Goal: Transaction & Acquisition: Obtain resource

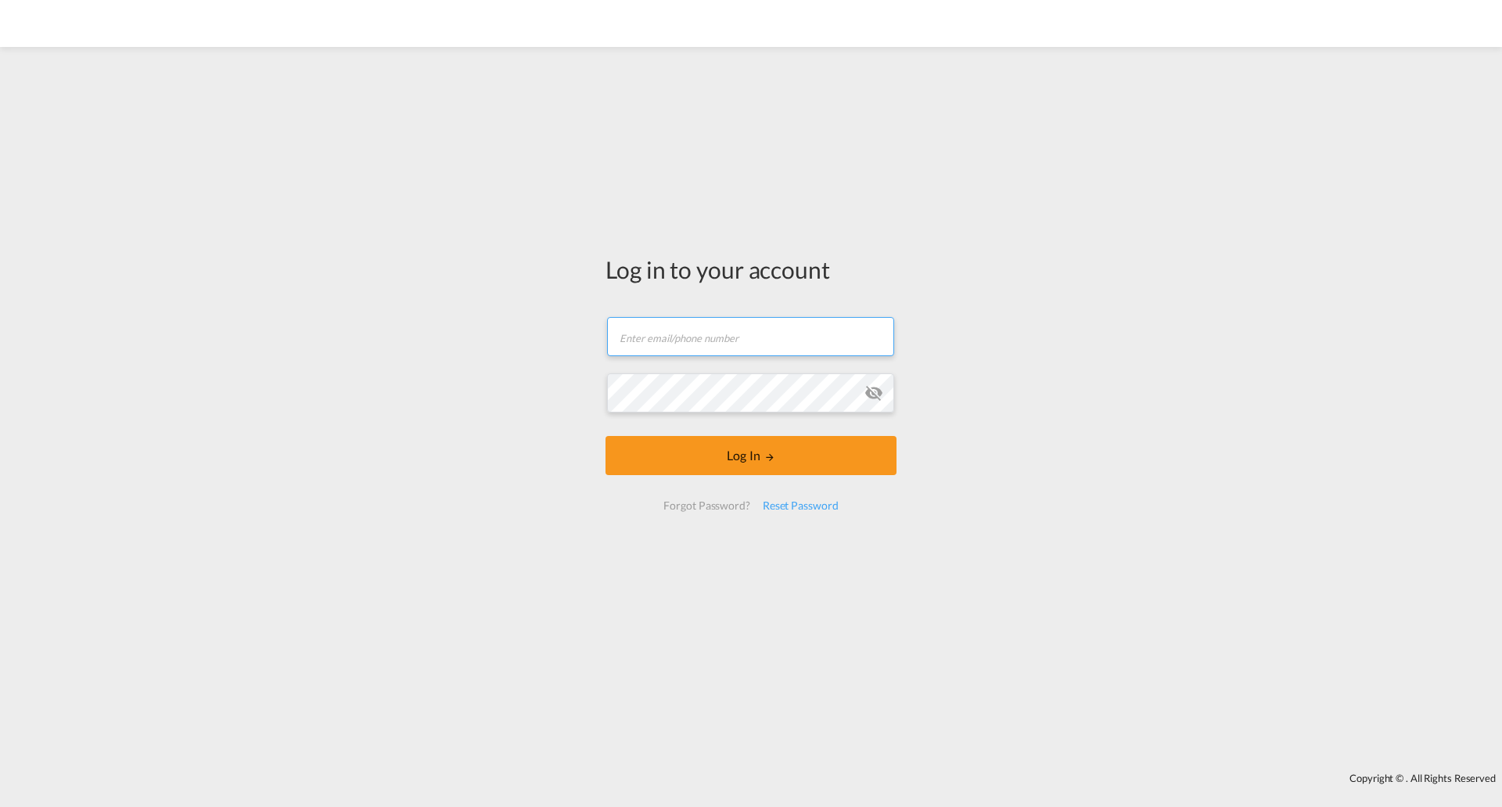
click at [693, 330] on input "text" at bounding box center [750, 336] width 287 height 39
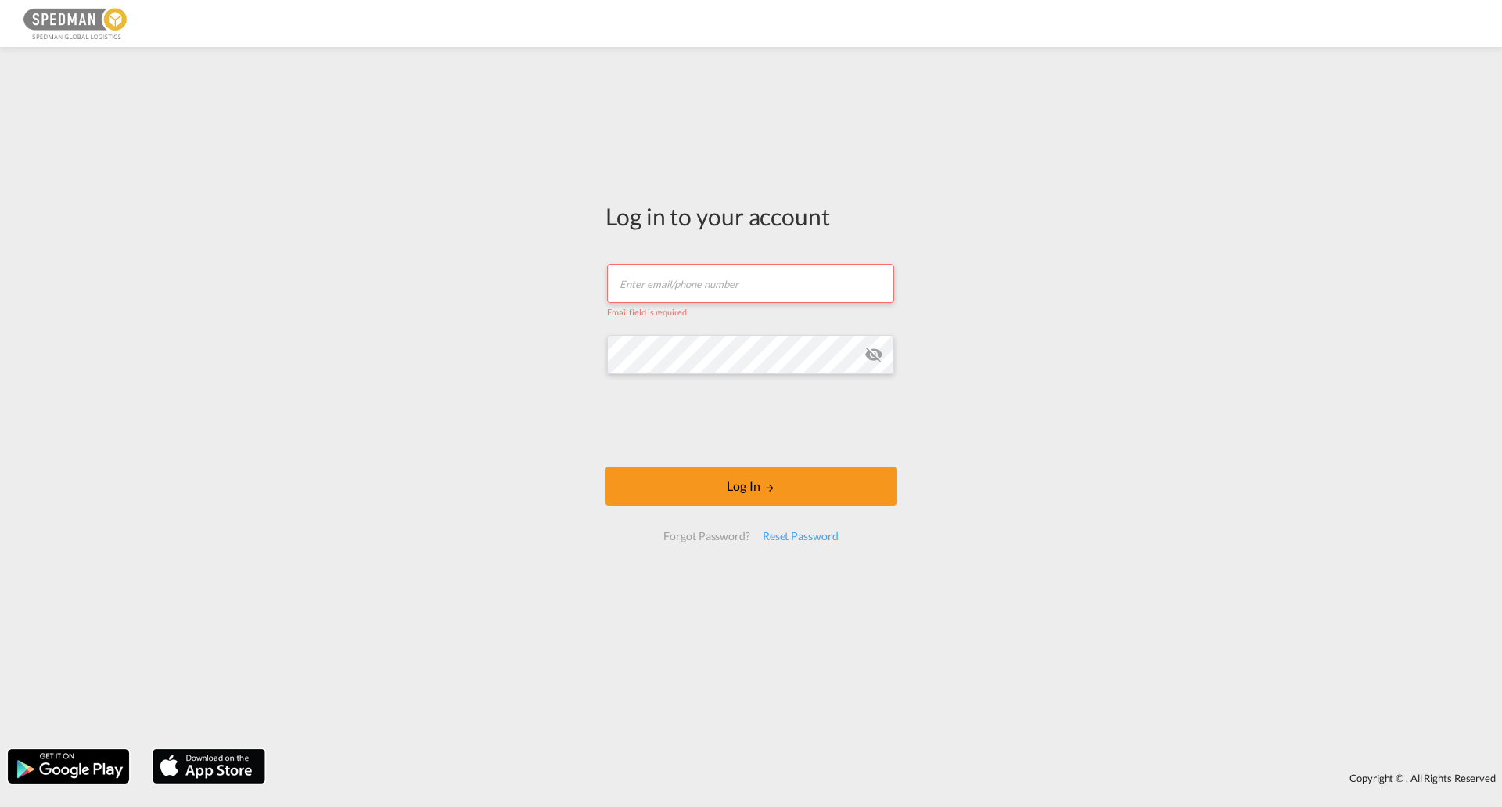
drag, startPoint x: 685, startPoint y: 279, endPoint x: 685, endPoint y: 289, distance: 9.4
click at [685, 279] on input "text" at bounding box center [750, 283] width 287 height 39
type input "[EMAIL_ADDRESS][PERSON_NAME][DOMAIN_NAME]"
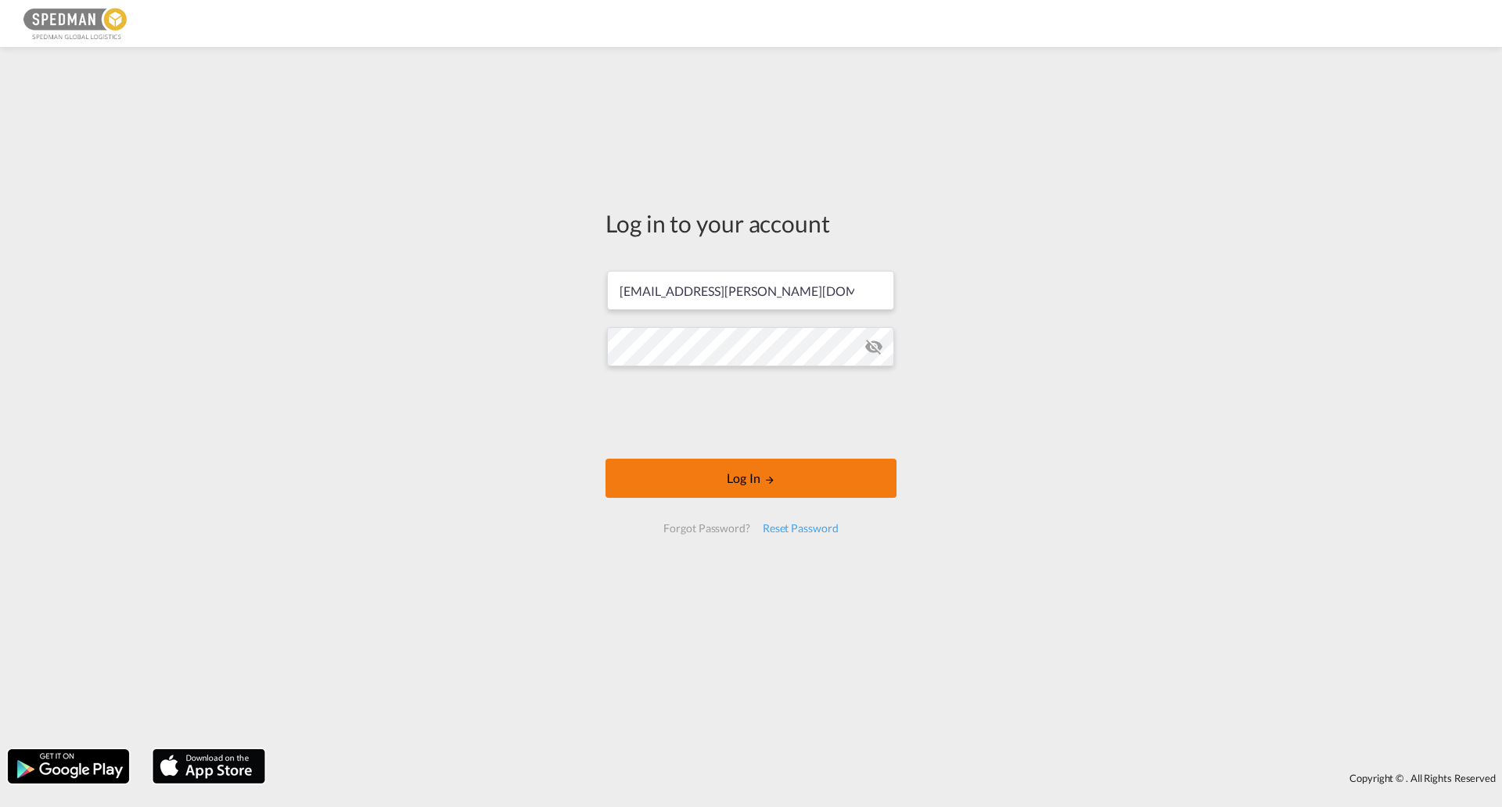
click at [862, 479] on button "Log In" at bounding box center [751, 477] width 291 height 39
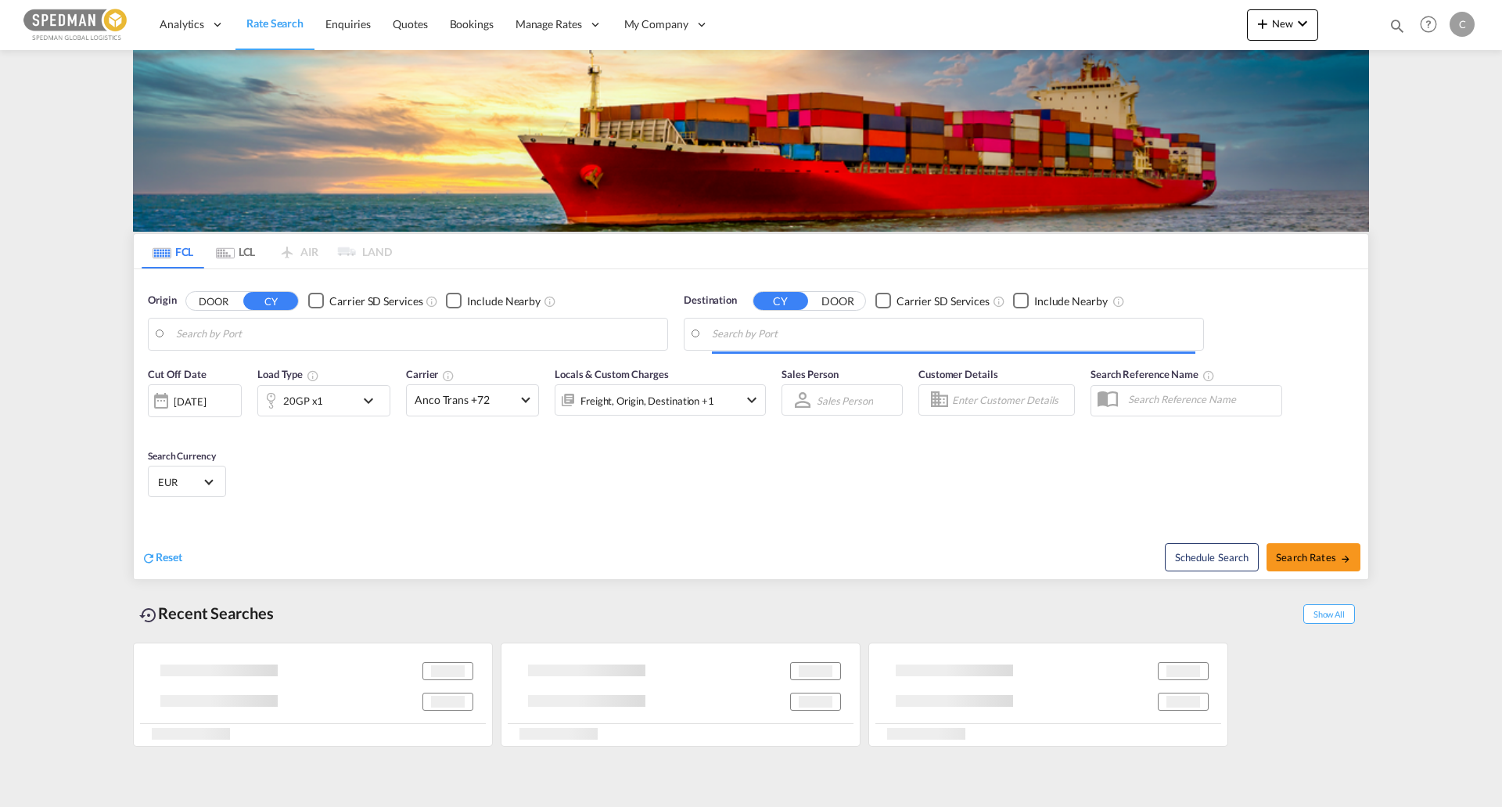
type input "[GEOGRAPHIC_DATA] ([GEOGRAPHIC_DATA]), [GEOGRAPHIC_DATA]"
type input "[GEOGRAPHIC_DATA], [GEOGRAPHIC_DATA]"
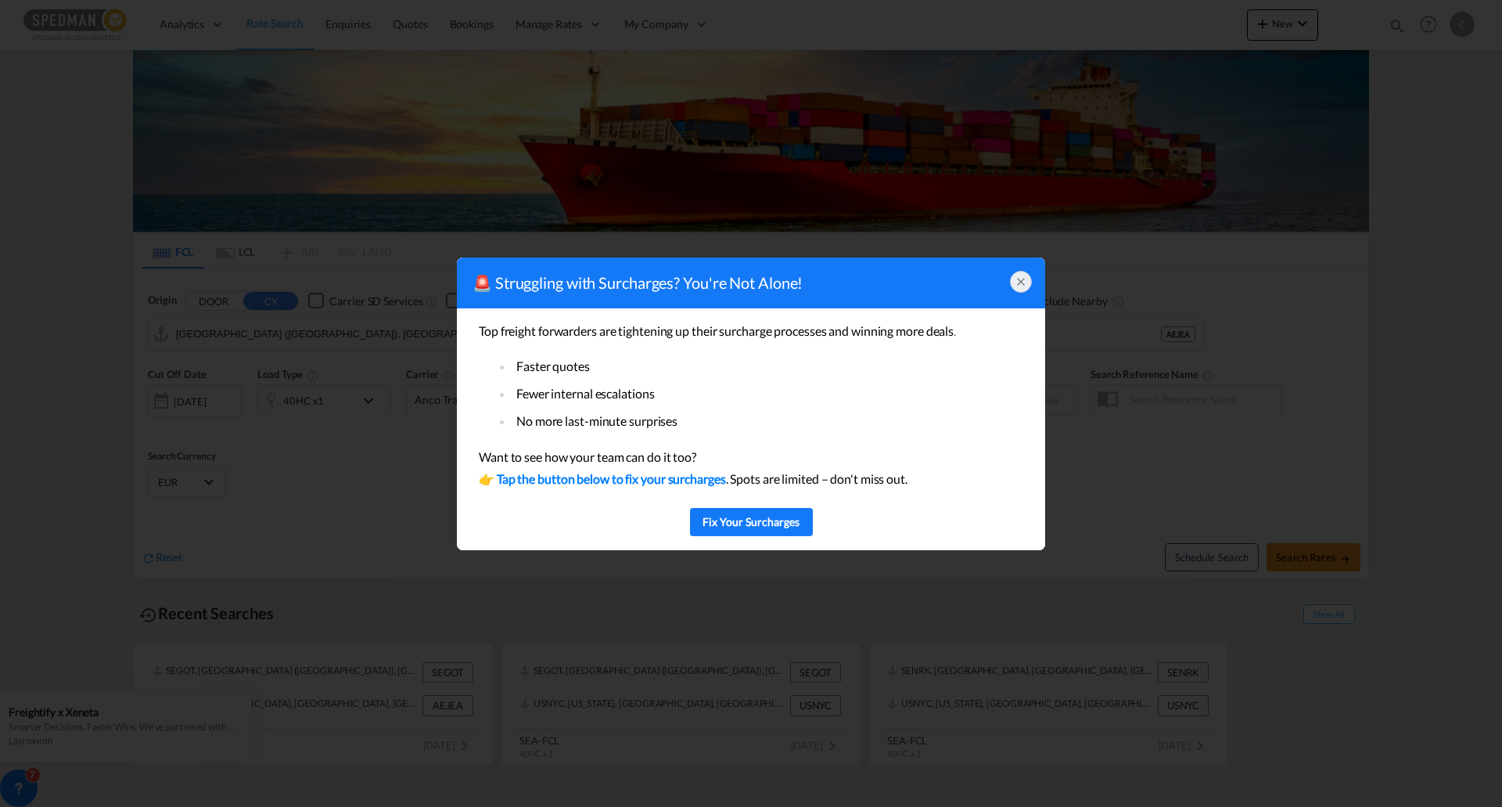
drag, startPoint x: 1030, startPoint y: 286, endPoint x: 1449, endPoint y: 338, distance: 421.8
click at [1030, 286] on div at bounding box center [1021, 282] width 22 height 22
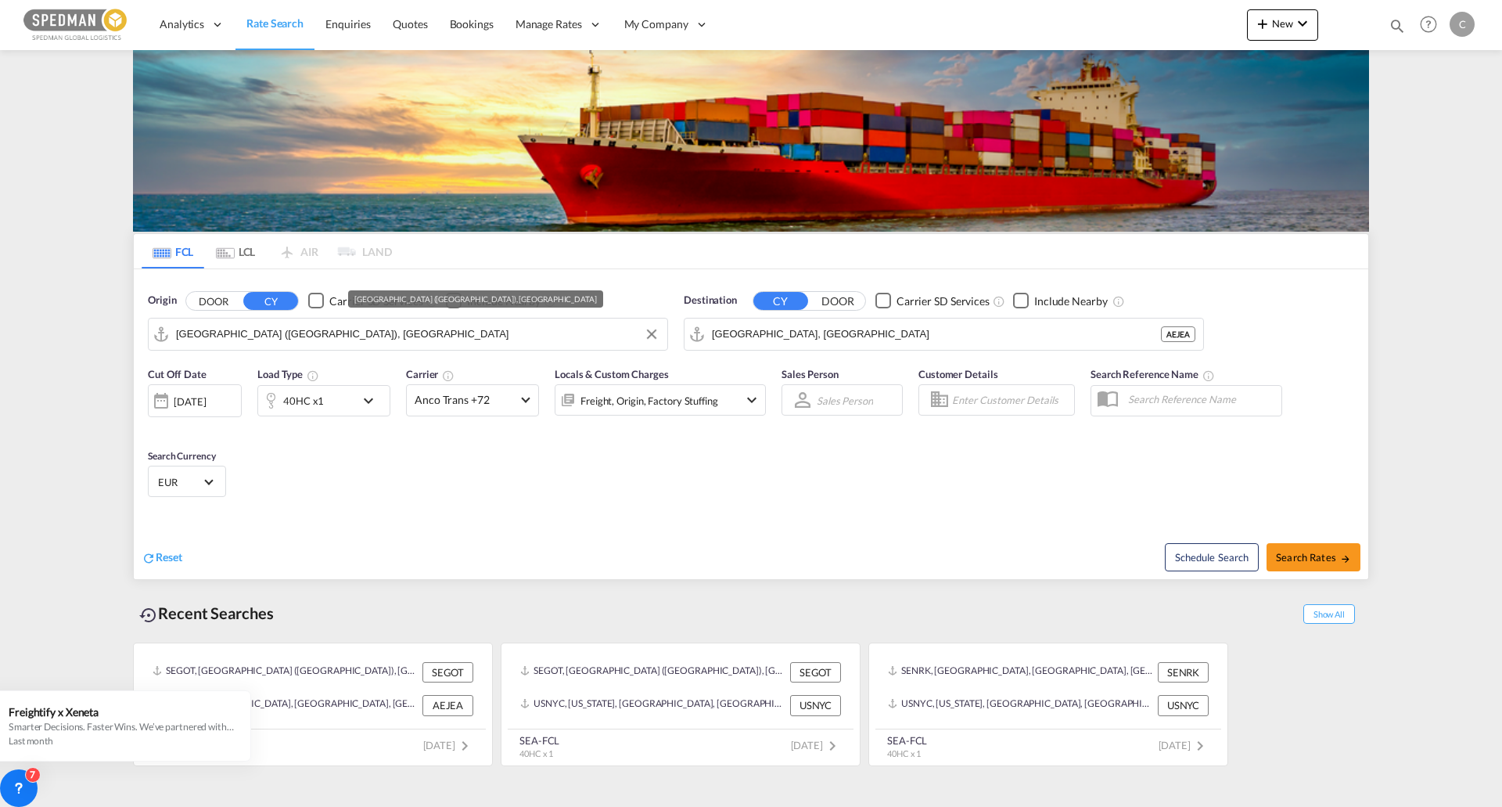
click at [385, 346] on md-autocomplete-wrap "[GEOGRAPHIC_DATA] ([GEOGRAPHIC_DATA]), [GEOGRAPHIC_DATA]" at bounding box center [417, 337] width 483 height 31
click at [395, 343] on input "[GEOGRAPHIC_DATA] ([GEOGRAPHIC_DATA]), [GEOGRAPHIC_DATA]" at bounding box center [417, 333] width 483 height 23
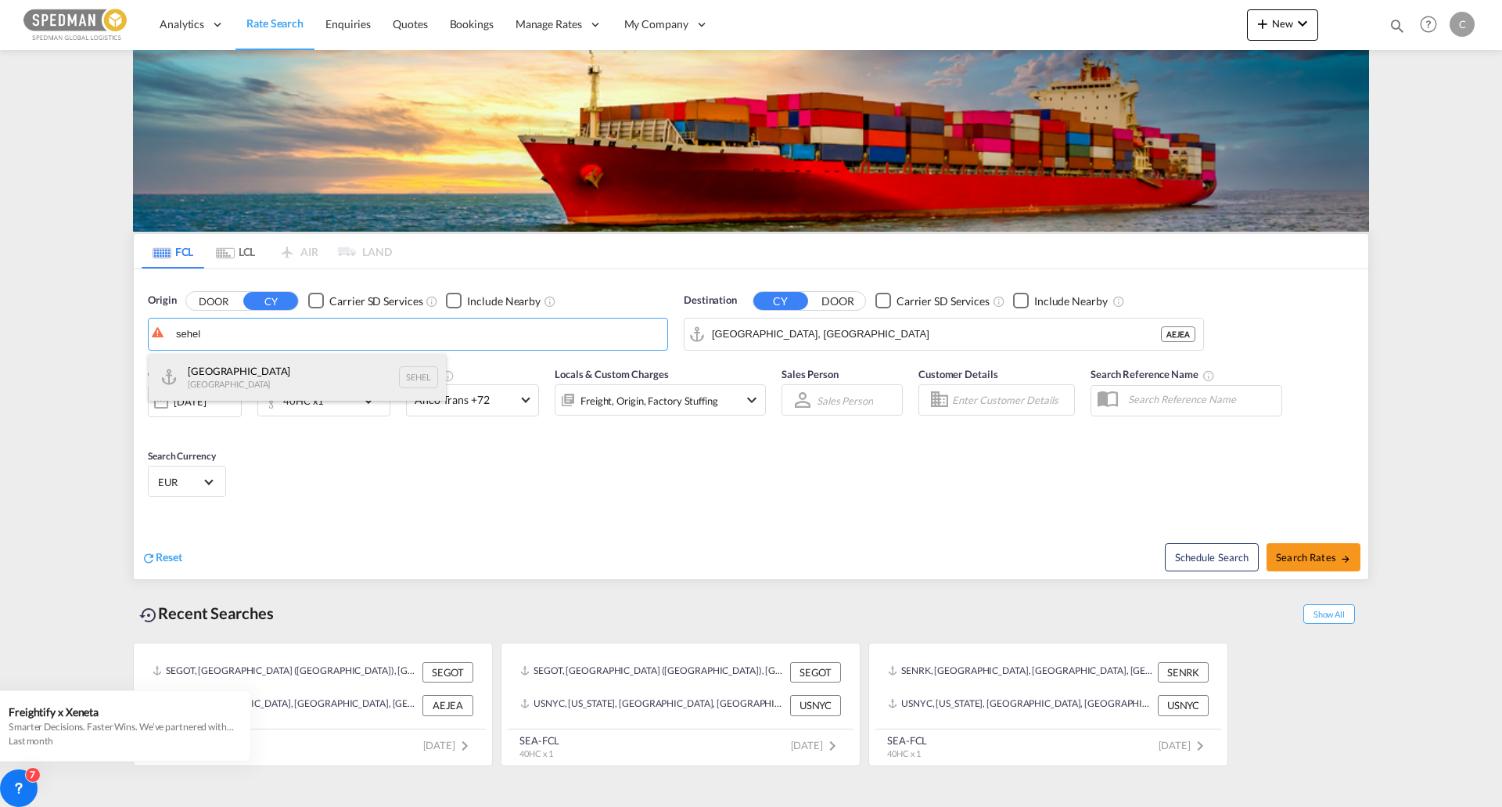
click at [330, 379] on div "Helsingborg [GEOGRAPHIC_DATA] SEHEL" at bounding box center [297, 377] width 297 height 47
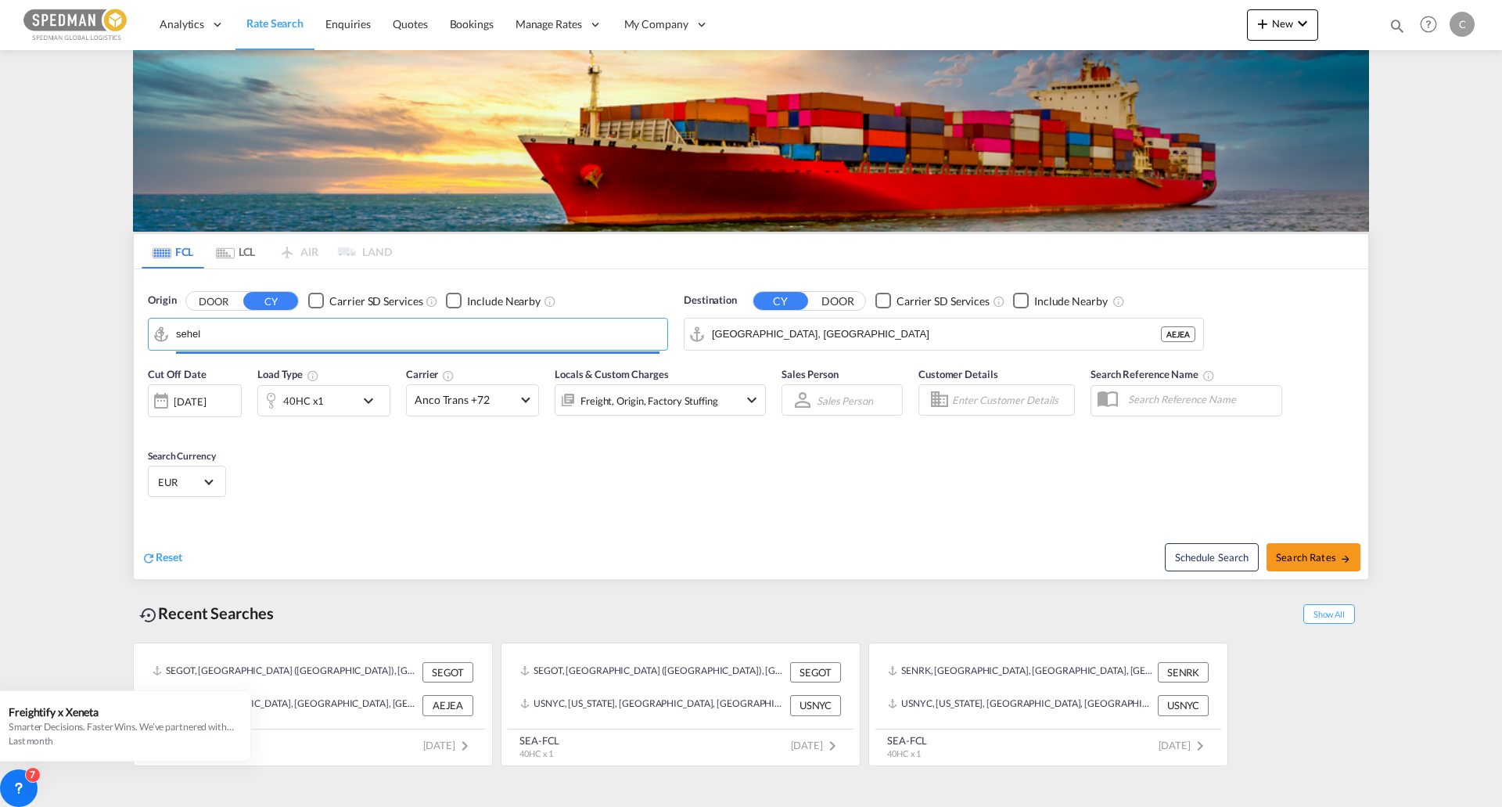
type input "[GEOGRAPHIC_DATA], [GEOGRAPHIC_DATA]"
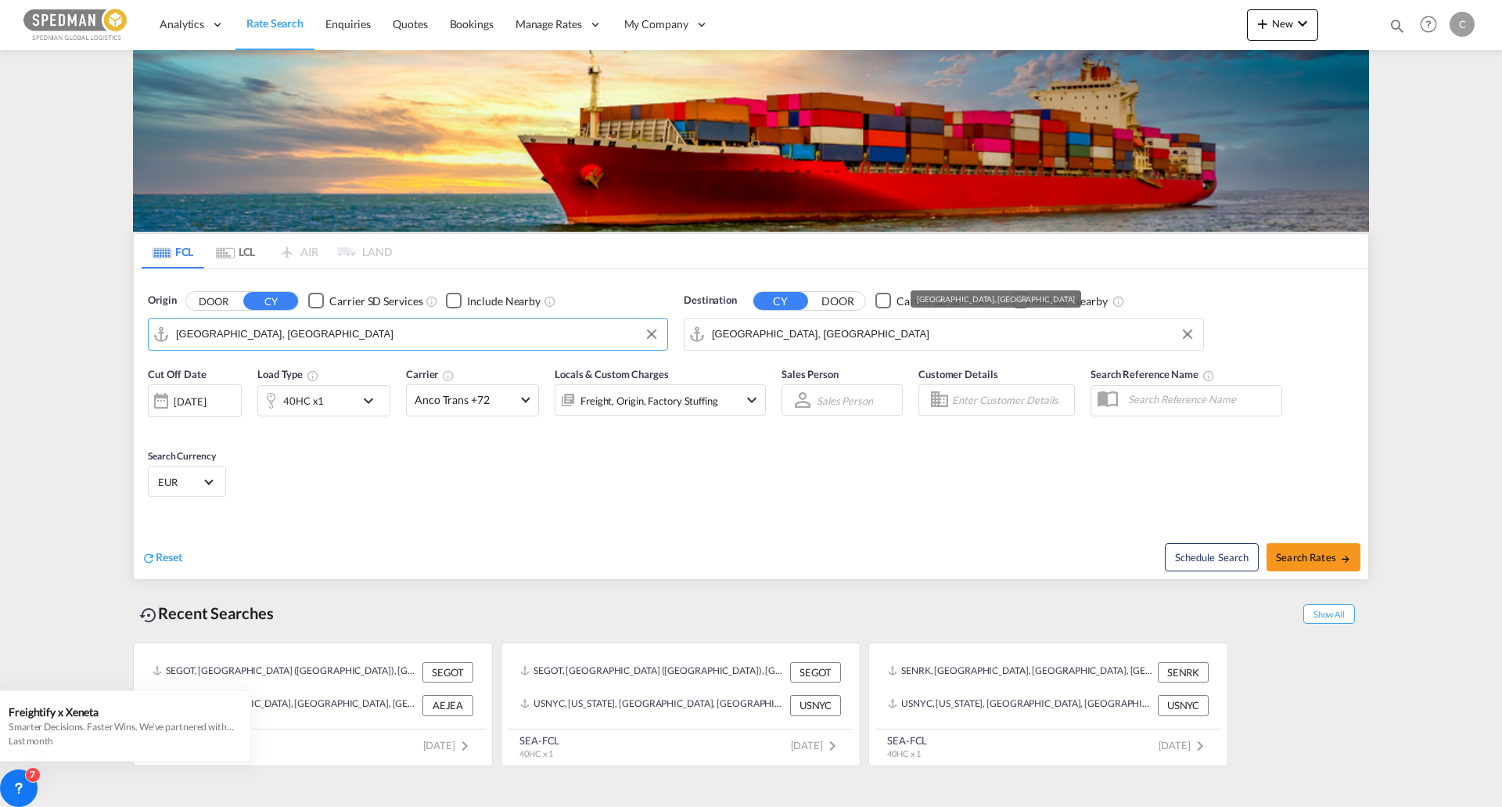
click at [967, 327] on input "[GEOGRAPHIC_DATA], [GEOGRAPHIC_DATA]" at bounding box center [953, 333] width 483 height 23
click at [850, 336] on input "[GEOGRAPHIC_DATA], [GEOGRAPHIC_DATA]" at bounding box center [953, 333] width 483 height 23
paste input "[GEOGRAPHIC_DATA]"
paste input "angalore"
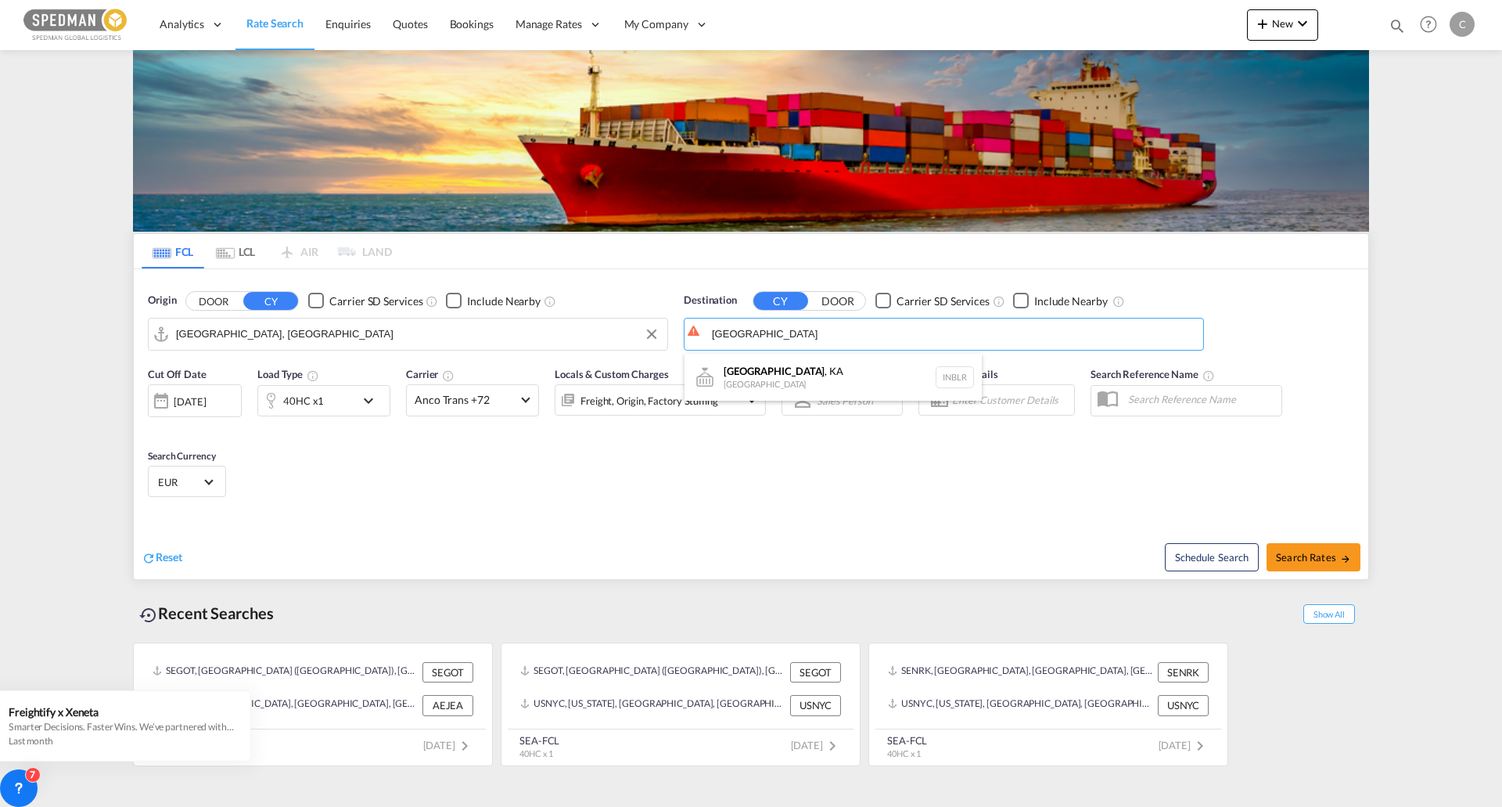
drag, startPoint x: 740, startPoint y: 379, endPoint x: 1274, endPoint y: 454, distance: 538.7
click at [742, 379] on div "[GEOGRAPHIC_DATA] , KA [GEOGRAPHIC_DATA] INBLR" at bounding box center [833, 377] width 297 height 47
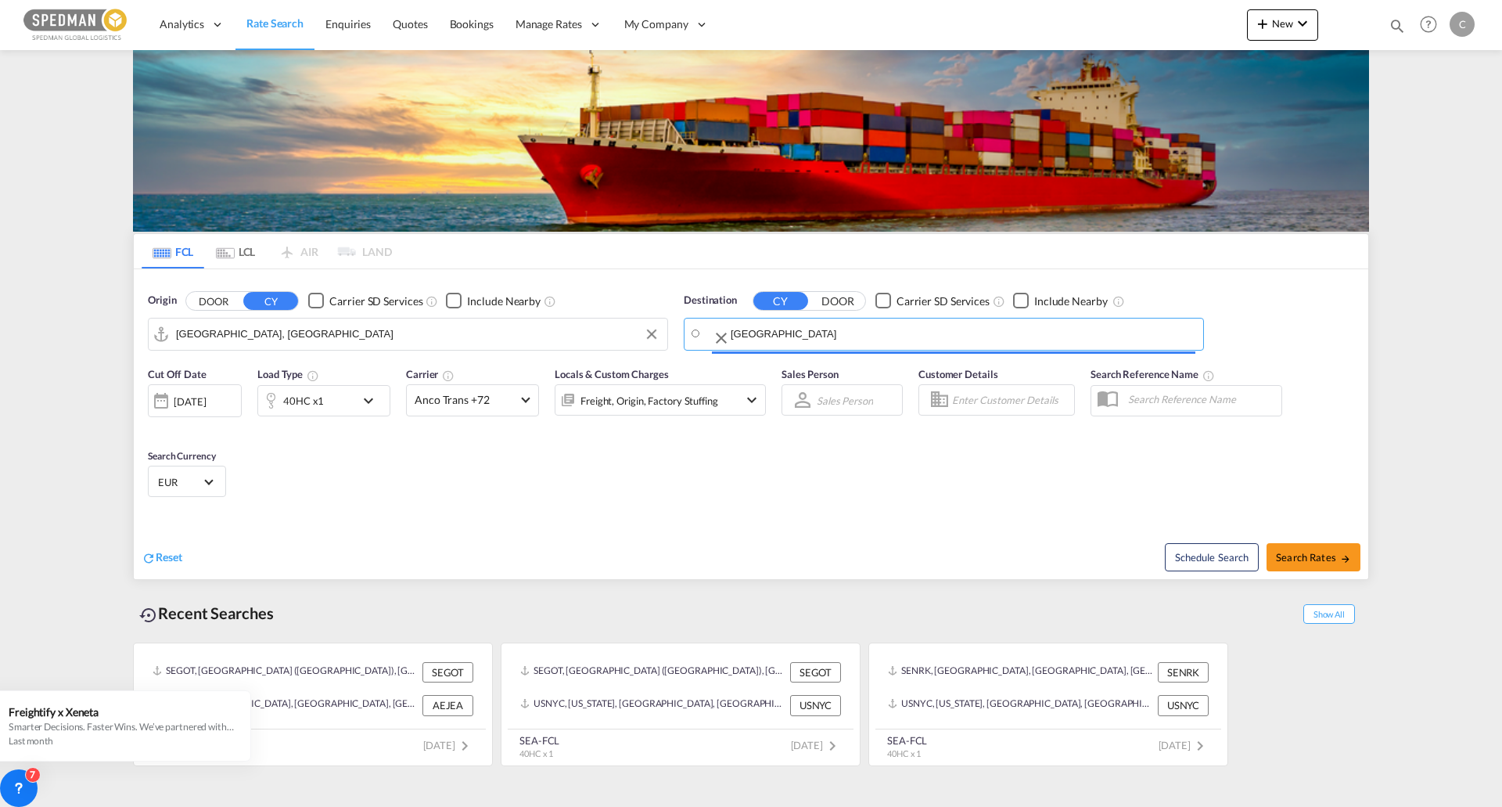
type input "[GEOGRAPHIC_DATA], KA, INBLR"
click at [354, 401] on div "40HC x1" at bounding box center [306, 400] width 97 height 31
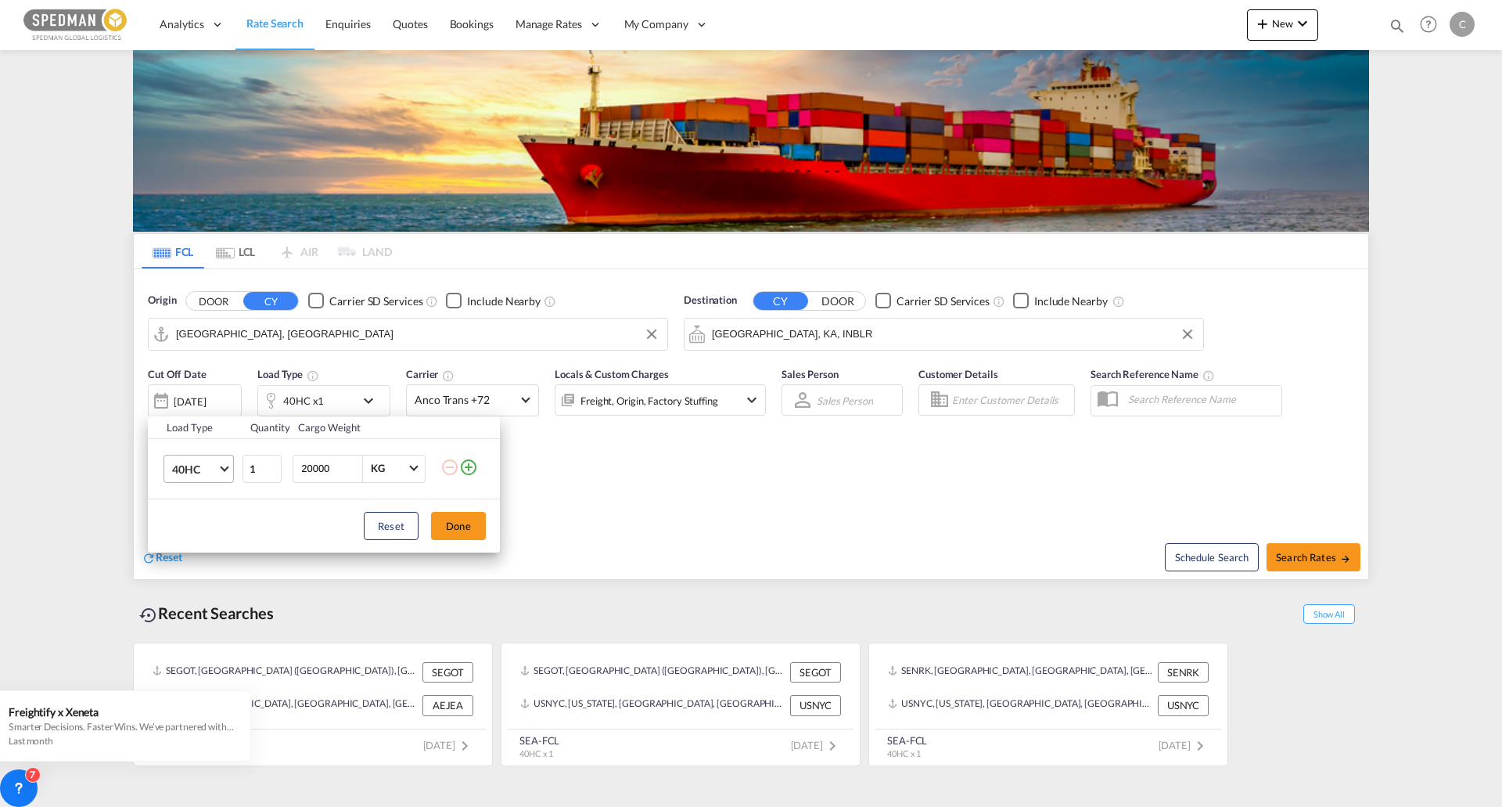
click at [213, 464] on span "40HC" at bounding box center [194, 470] width 45 height 16
drag, startPoint x: 203, startPoint y: 381, endPoint x: 283, endPoint y: 419, distance: 88.9
click at [206, 388] on md-option "20GP" at bounding box center [213, 394] width 106 height 38
click at [456, 534] on button "Done" at bounding box center [458, 526] width 55 height 28
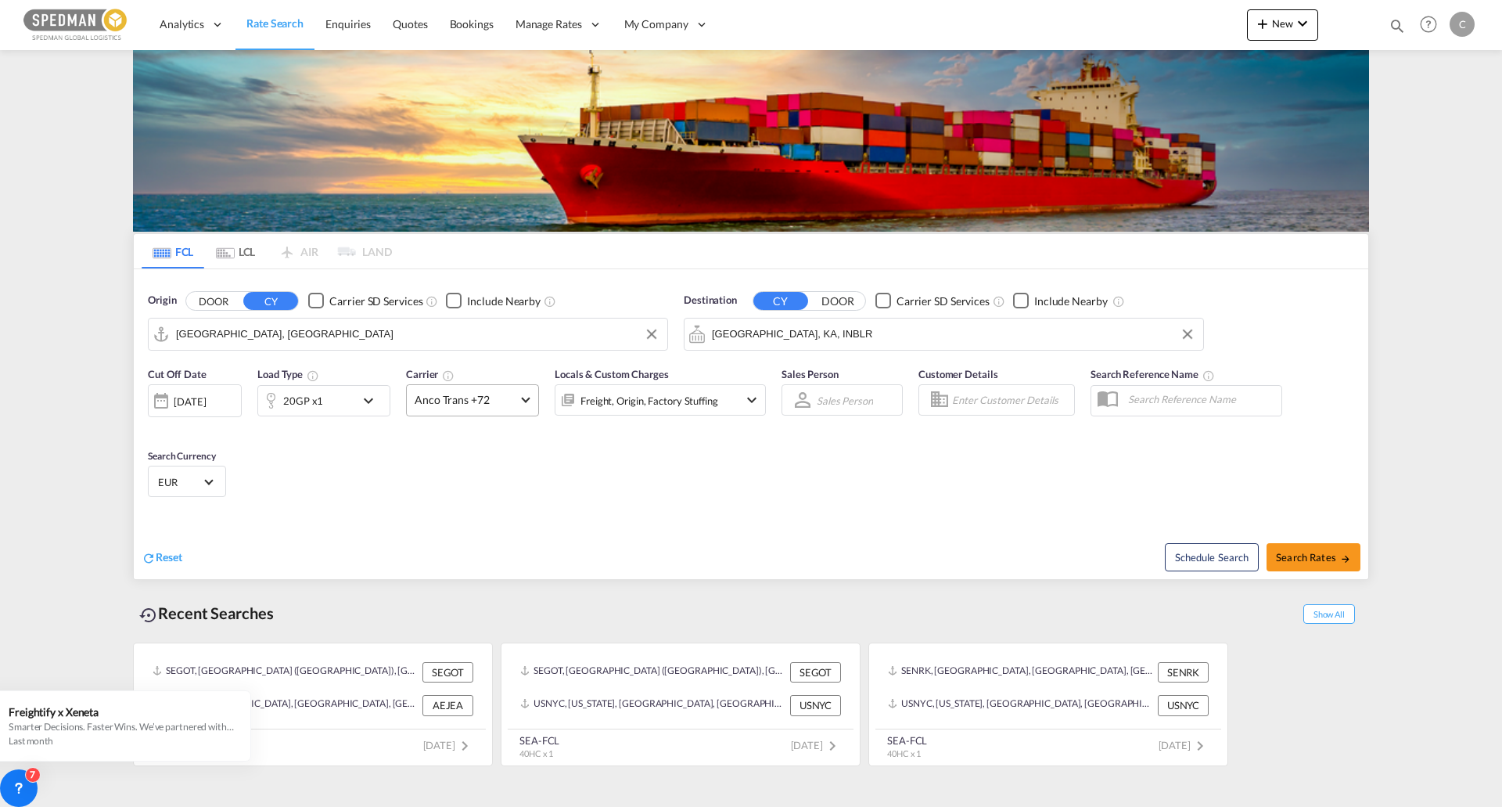
click at [498, 398] on span "Anco Trans +72" at bounding box center [466, 400] width 102 height 16
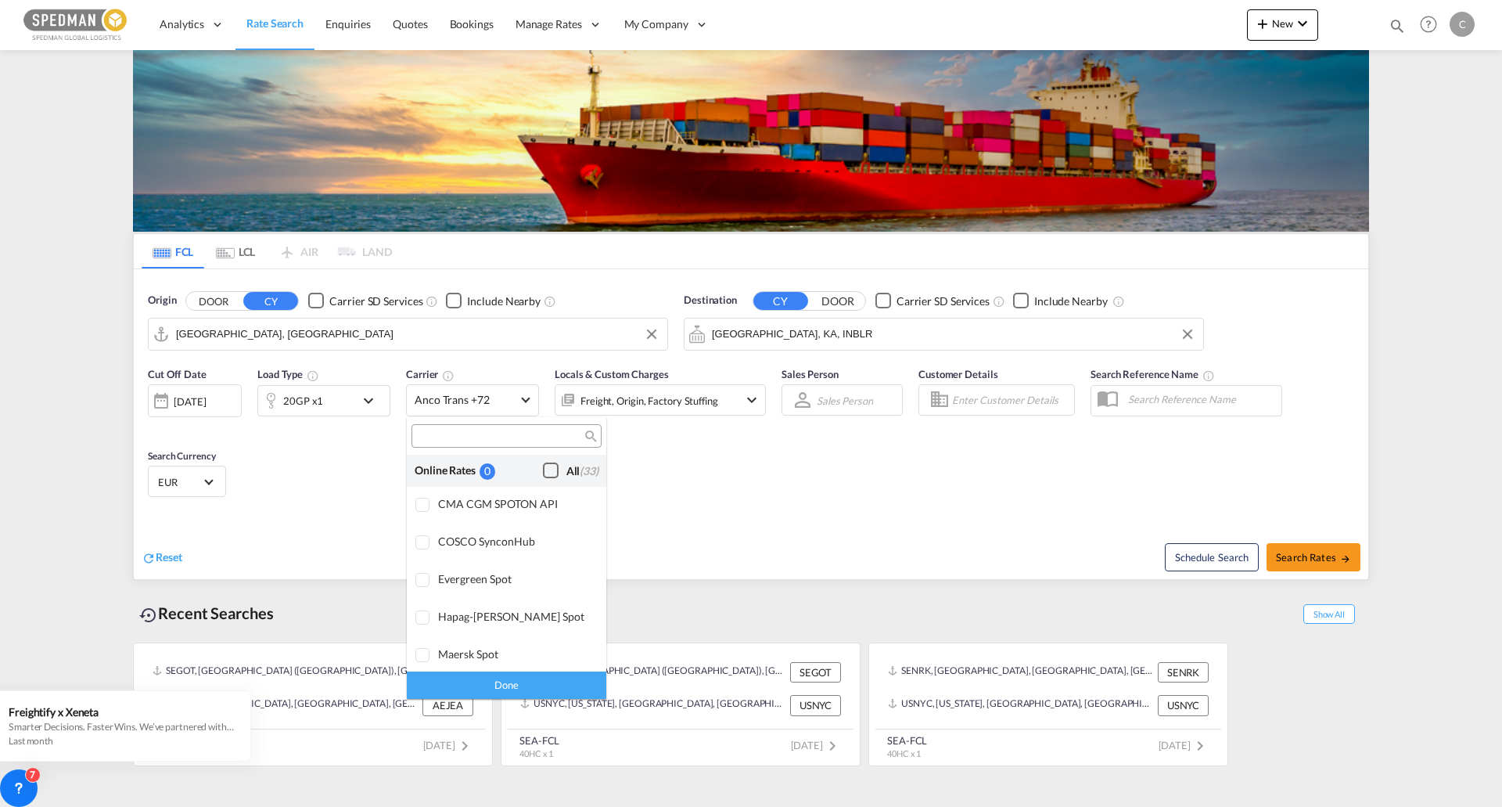
click at [543, 476] on div "Checkbox No Ink" at bounding box center [551, 470] width 16 height 16
drag, startPoint x: 549, startPoint y: 687, endPoint x: 810, endPoint y: 627, distance: 268.0
click at [548, 688] on div "Done" at bounding box center [506, 684] width 199 height 27
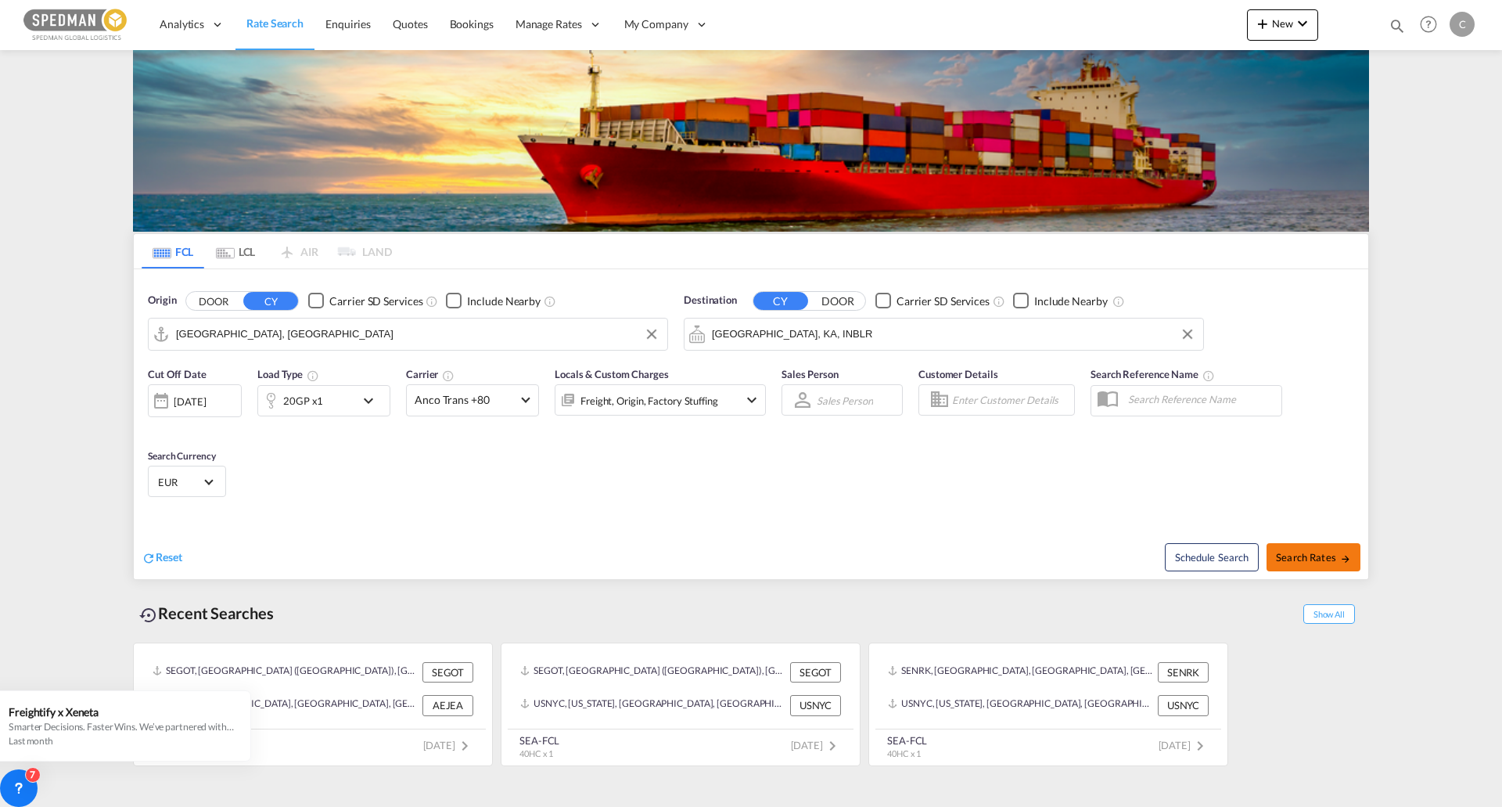
click at [1310, 562] on span "Search Rates" at bounding box center [1313, 557] width 75 height 13
type input "SEHEL to INBLR / [DATE]"
